Goal: Find specific fact: Find specific fact

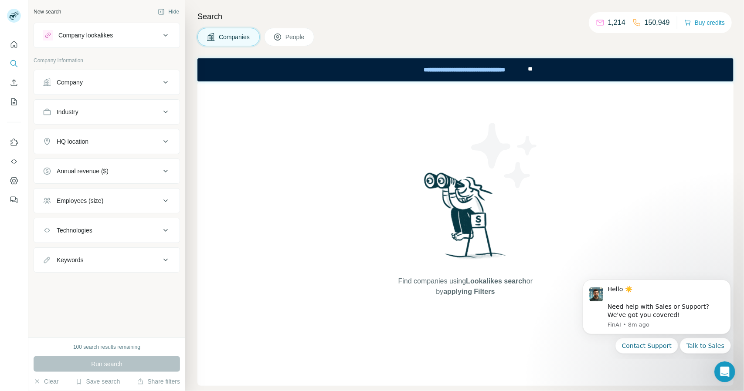
click at [647, 20] on p "150,949" at bounding box center [656, 22] width 25 height 10
copy p "150,949"
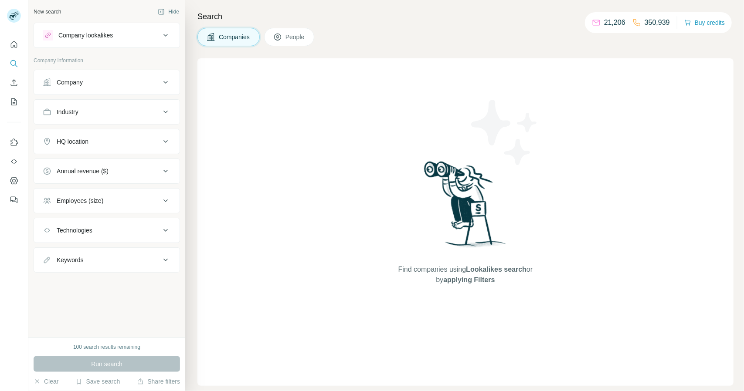
drag, startPoint x: 0, startPoint y: 0, endPoint x: 387, endPoint y: 21, distance: 388.0
click at [387, 21] on h4 "Search" at bounding box center [465, 16] width 536 height 12
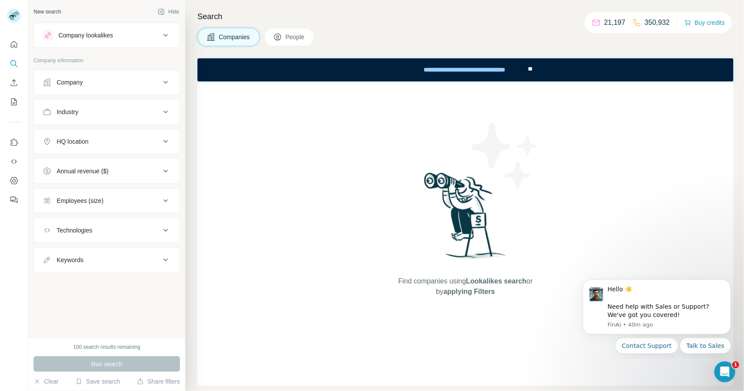
click at [672, 23] on div "21,197 350,932 Buy credits" at bounding box center [658, 22] width 147 height 21
drag, startPoint x: 672, startPoint y: 23, endPoint x: 647, endPoint y: 23, distance: 25.3
click at [647, 23] on div "21,197 350,932 Buy credits" at bounding box center [658, 22] width 147 height 21
